Goal: Navigation & Orientation: Find specific page/section

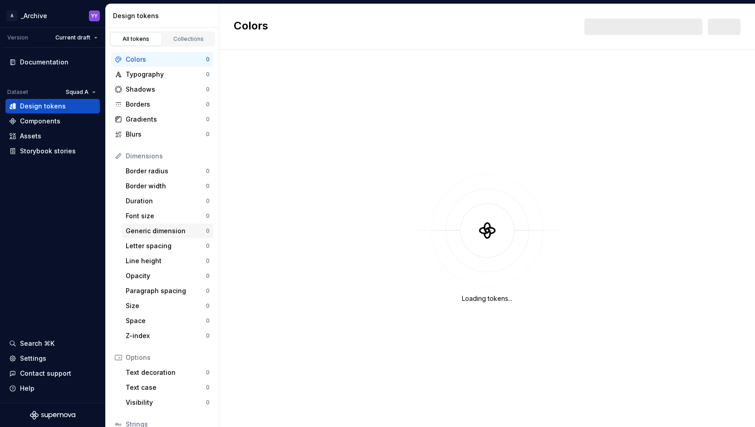
scroll to position [69, 0]
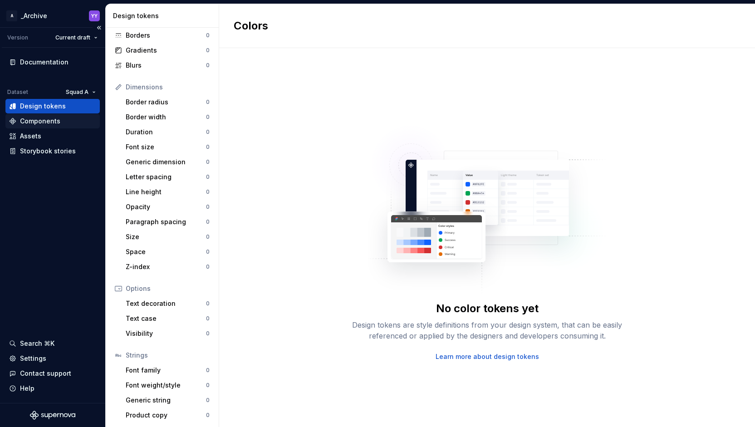
click at [58, 120] on div "Components" at bounding box center [40, 121] width 40 height 9
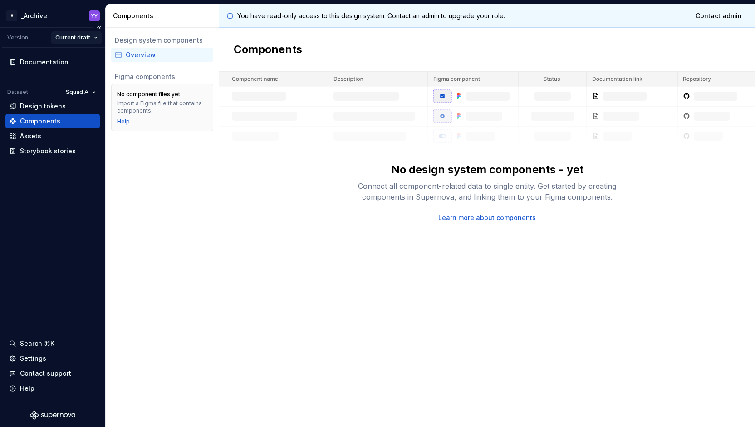
click at [76, 37] on html "A _Archive YY Version Current draft Documentation Dataset Squad A Design tokens…" at bounding box center [377, 213] width 755 height 427
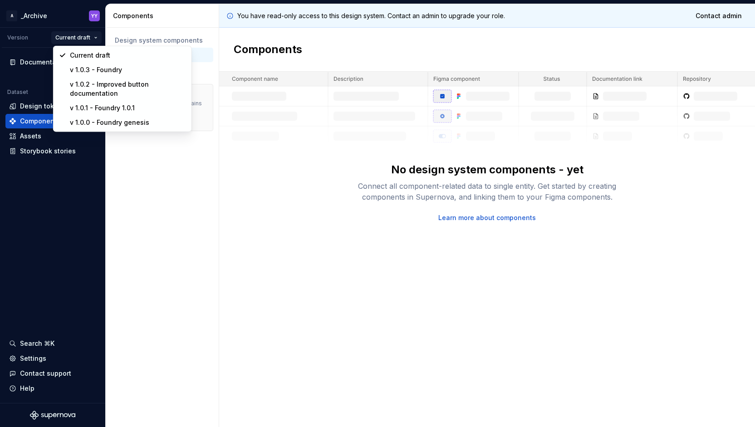
click at [40, 15] on html "A _Archive YY Version Current draft Documentation Dataset Squad A Design tokens…" at bounding box center [377, 213] width 755 height 427
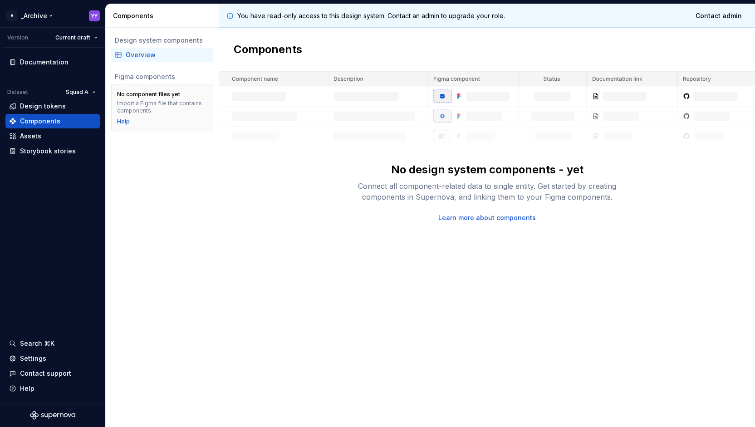
click at [40, 15] on html "A _Archive YY Version Current draft Documentation Dataset Squad A Design tokens…" at bounding box center [377, 213] width 755 height 427
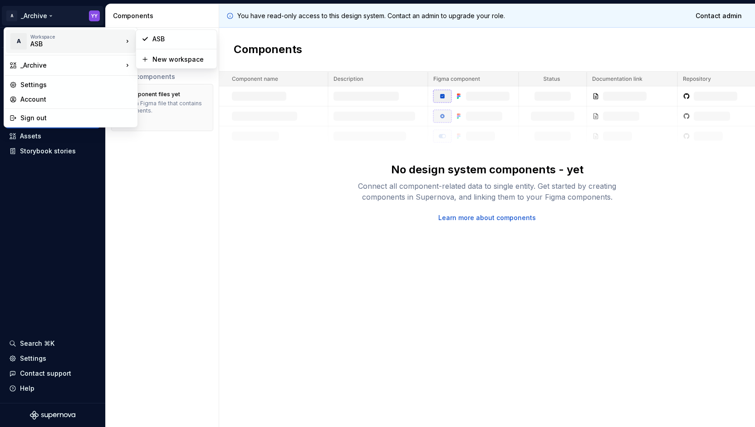
click at [81, 44] on div "ASB" at bounding box center [68, 43] width 77 height 9
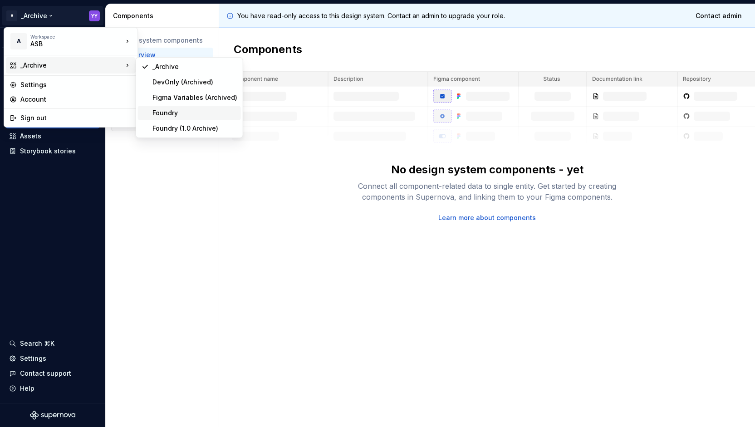
click at [174, 112] on div "Foundry" at bounding box center [194, 112] width 85 height 9
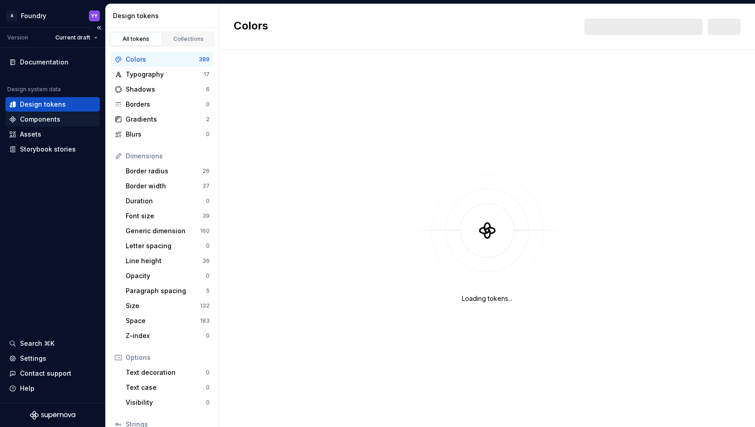
click at [50, 116] on div "Components" at bounding box center [40, 119] width 40 height 9
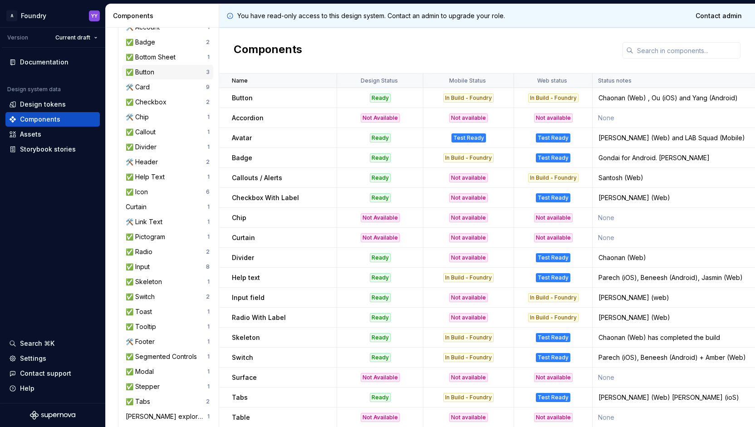
scroll to position [138, 0]
click at [163, 191] on div "✅ Icon" at bounding box center [166, 192] width 80 height 9
click at [139, 191] on div "✅ Icon" at bounding box center [139, 192] width 26 height 9
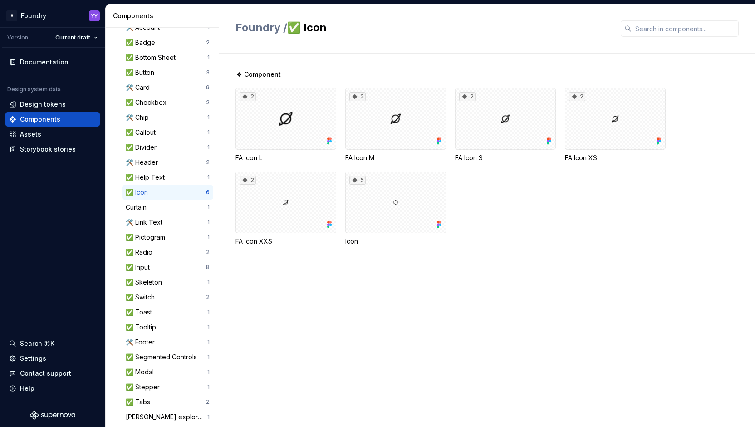
click at [177, 192] on div "✅ Icon" at bounding box center [166, 192] width 80 height 9
click at [299, 118] on div "2" at bounding box center [285, 119] width 101 height 62
